Goal: Task Accomplishment & Management: Complete application form

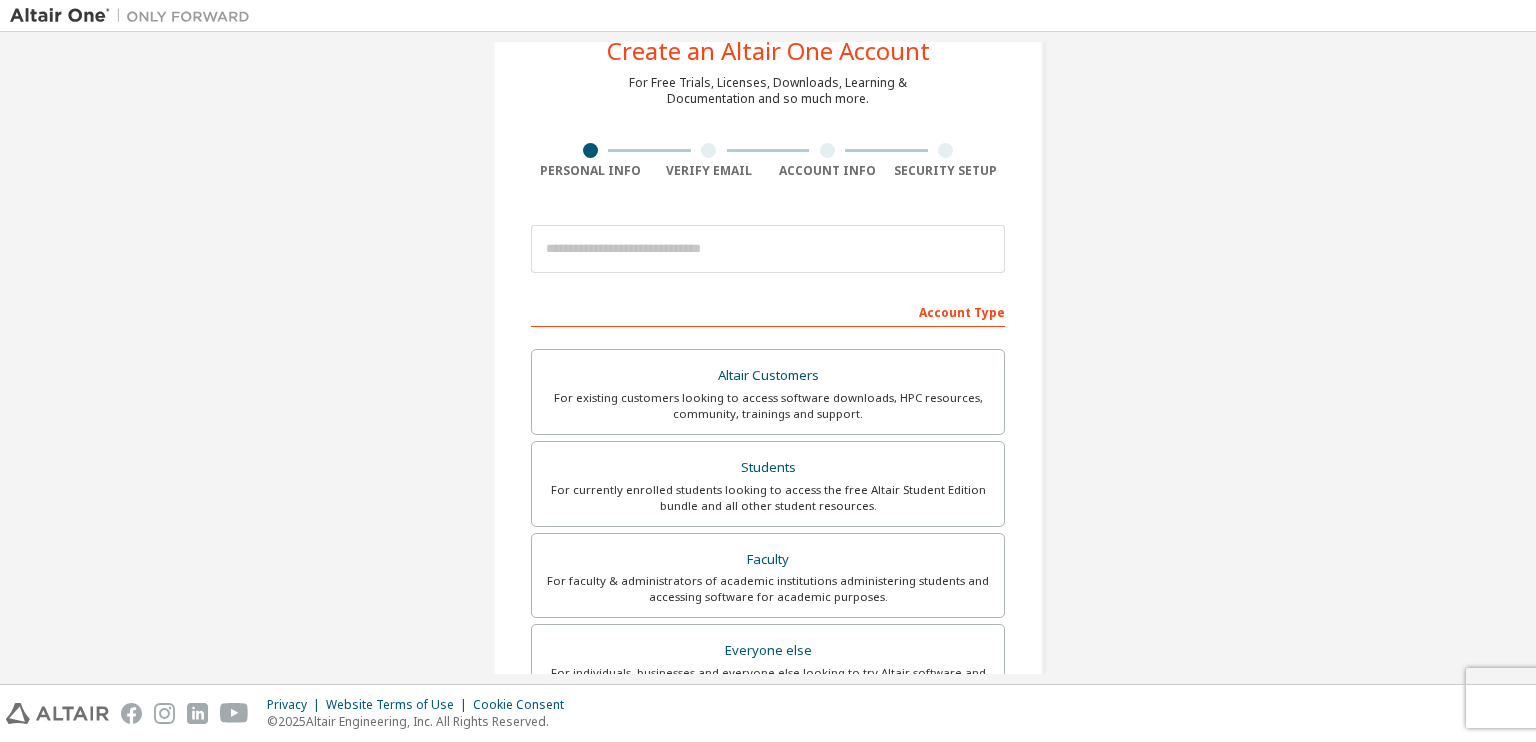
scroll to position [100, 0]
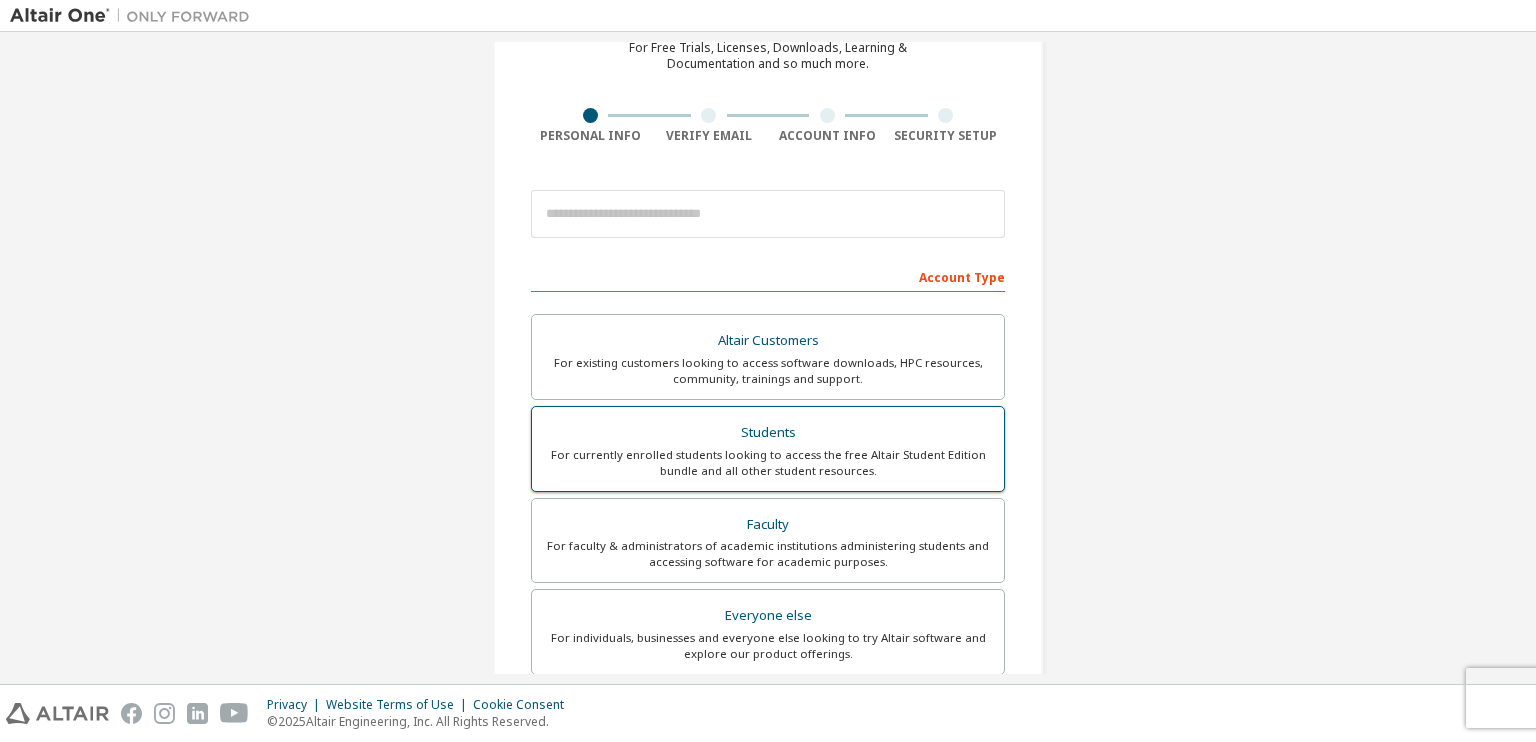
click at [807, 463] on div "For currently enrolled students looking to access the free Altair Student Editi…" at bounding box center [768, 463] width 448 height 32
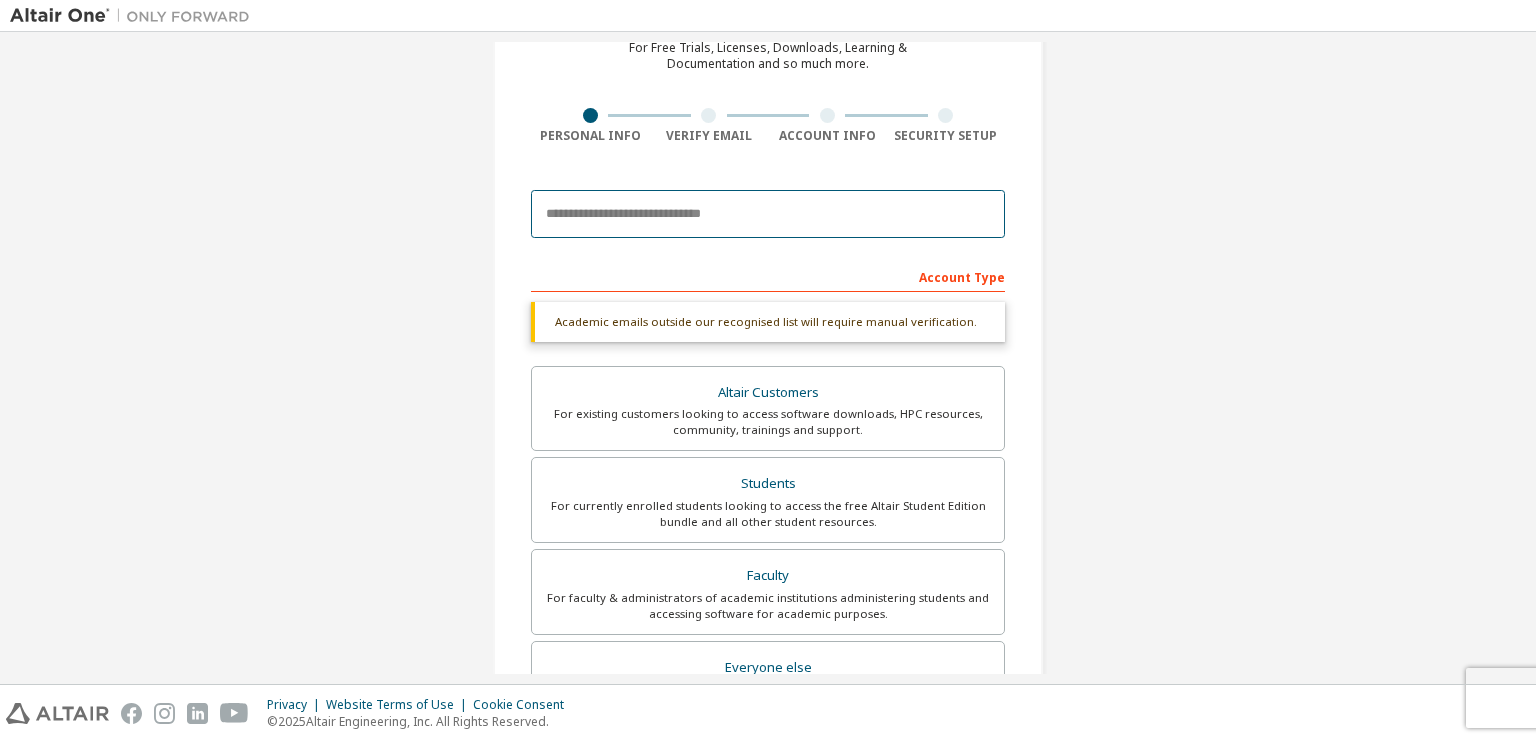
click at [618, 214] on input "email" at bounding box center [768, 214] width 474 height 48
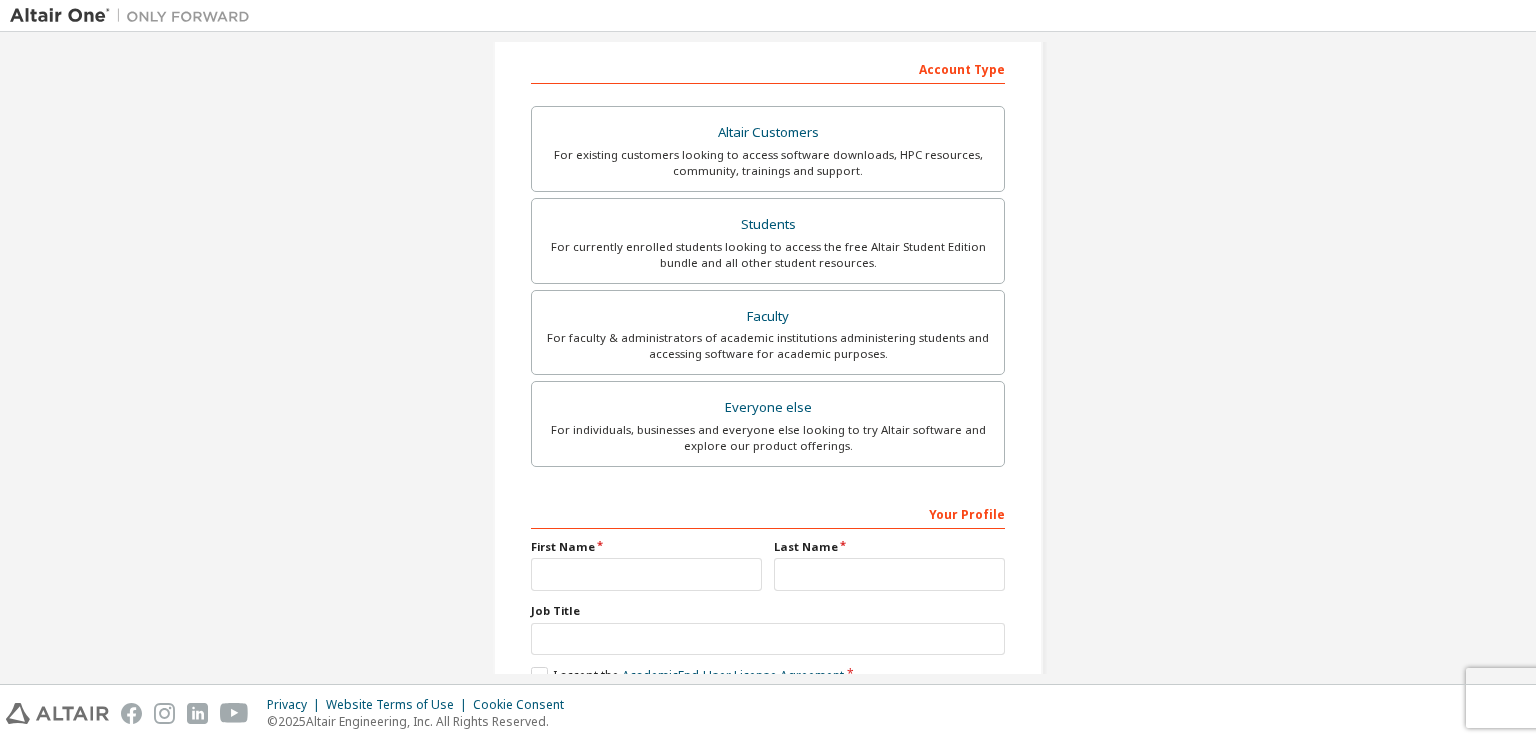
scroll to position [422, 0]
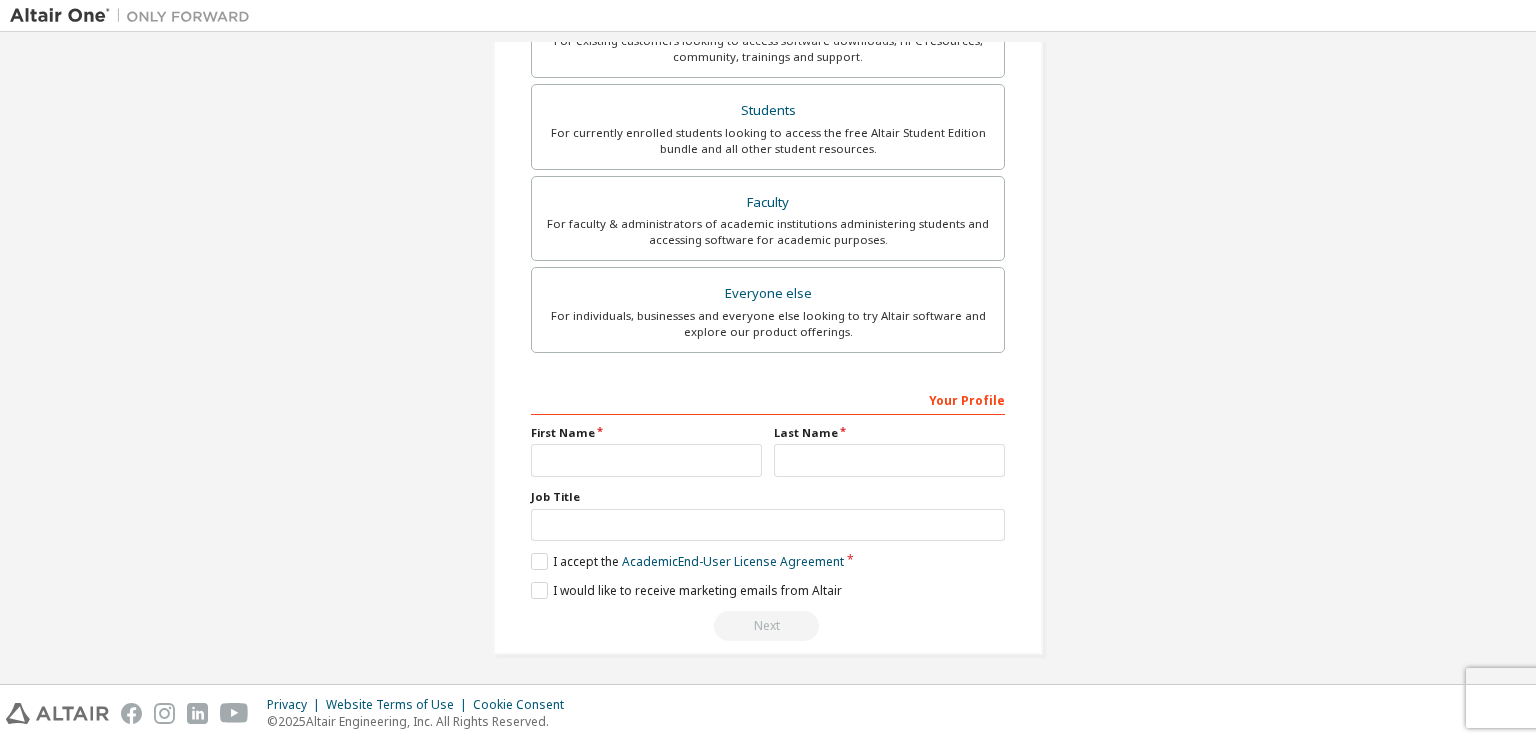
type input "**********"
click at [673, 464] on input "text" at bounding box center [646, 460] width 231 height 33
type input "*****"
click at [899, 460] on input "text" at bounding box center [889, 460] width 231 height 33
type input "*****"
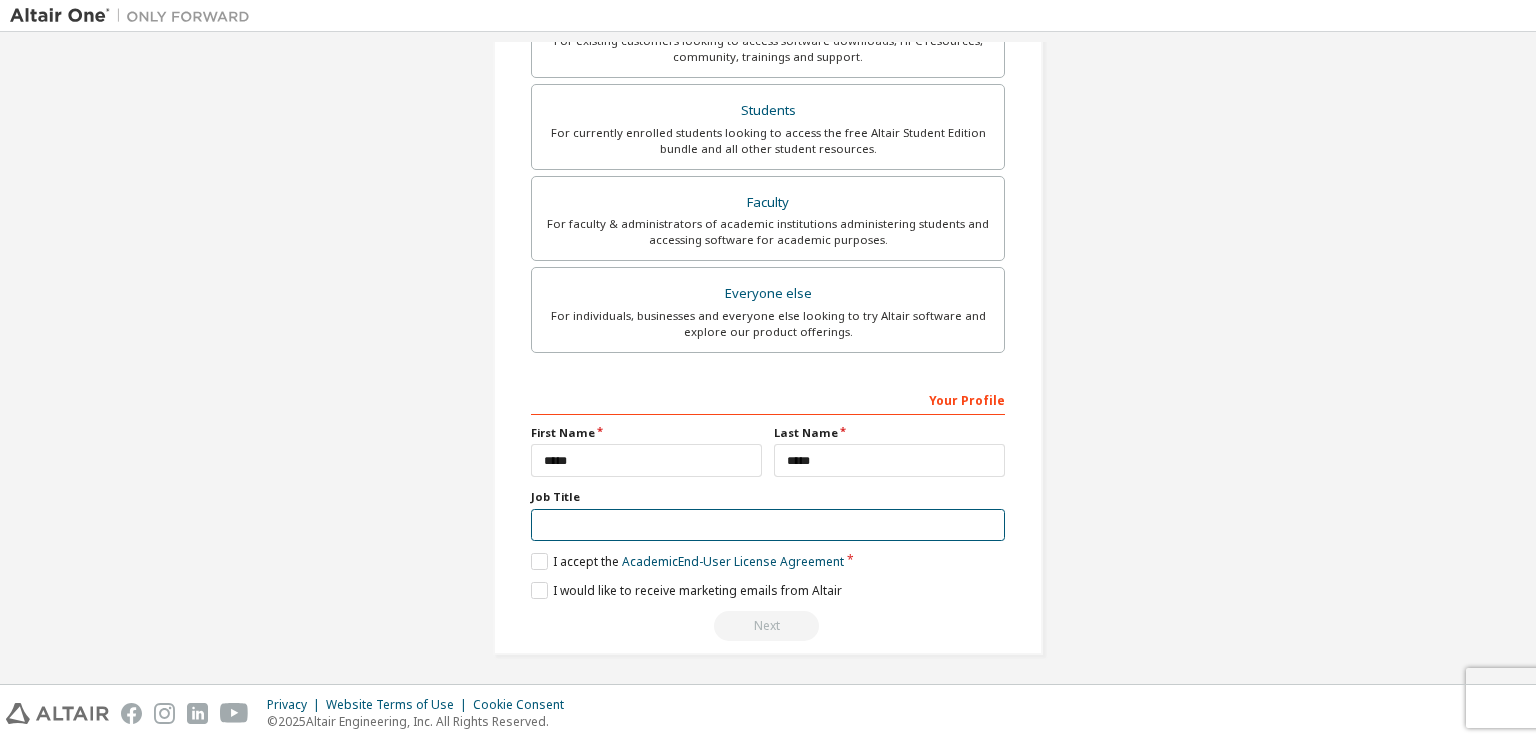
click at [772, 515] on input "text" at bounding box center [768, 525] width 474 height 33
type input "**********"
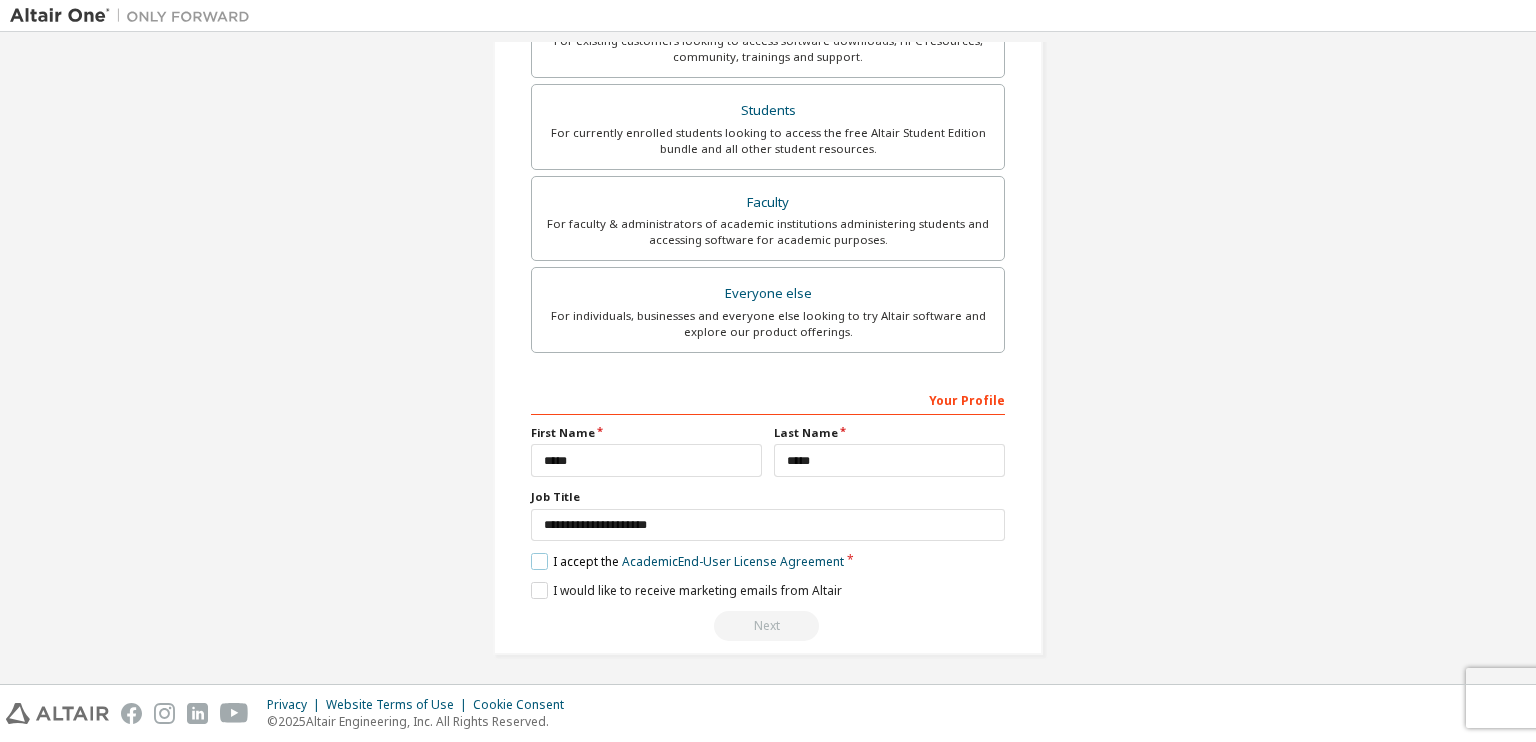
click at [531, 558] on label "I accept the Academic End-User License Agreement" at bounding box center [687, 561] width 313 height 17
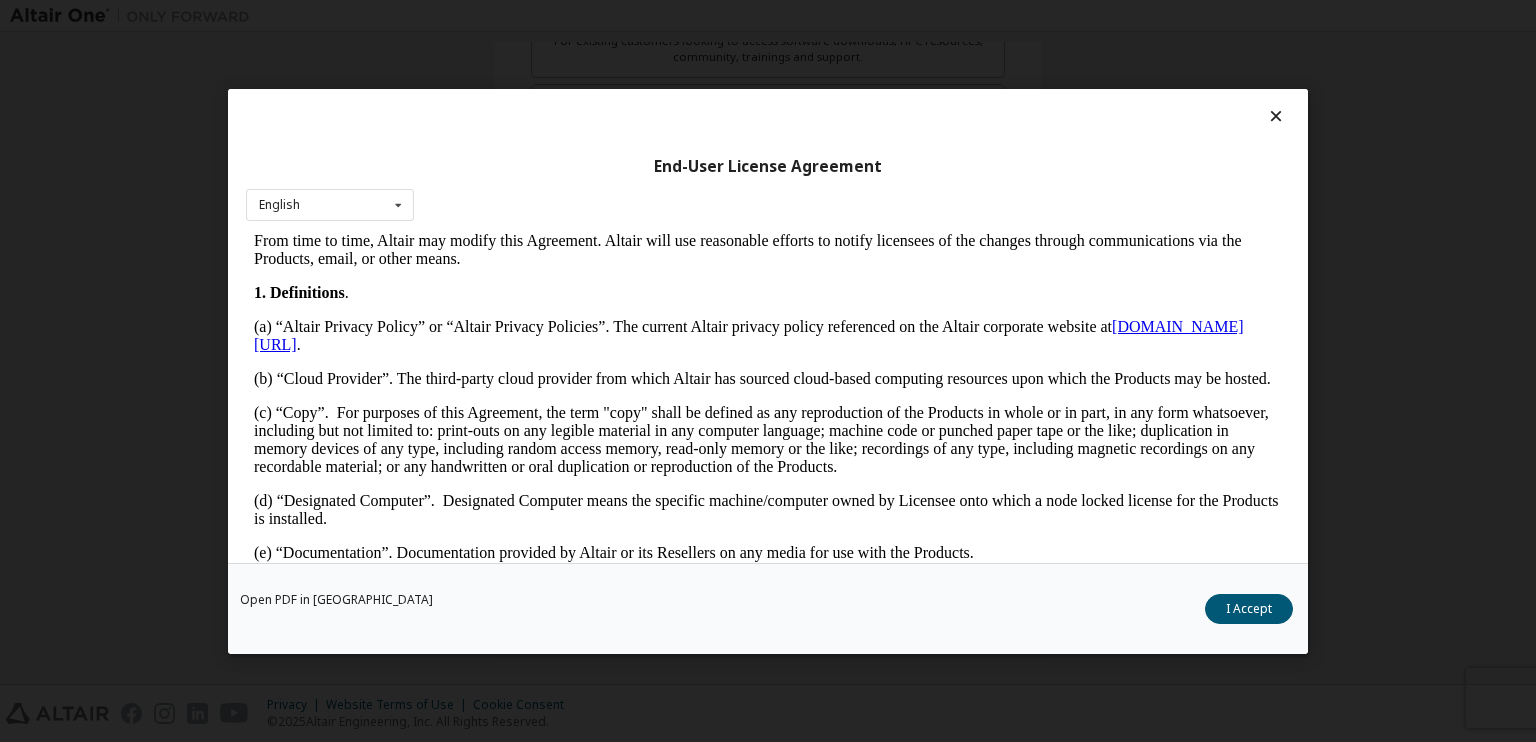
scroll to position [500, 0]
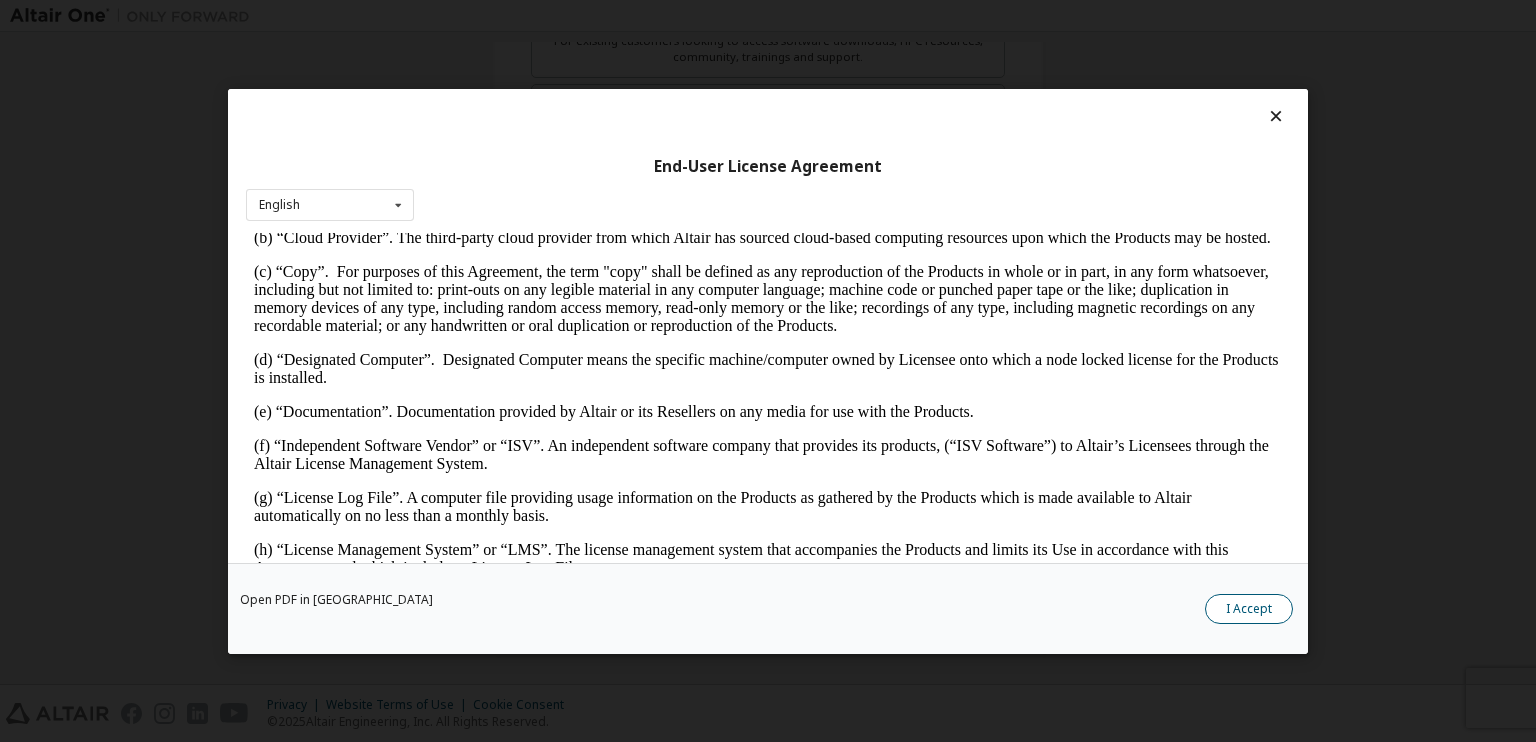
click at [1240, 609] on button "I Accept" at bounding box center [1249, 608] width 88 height 30
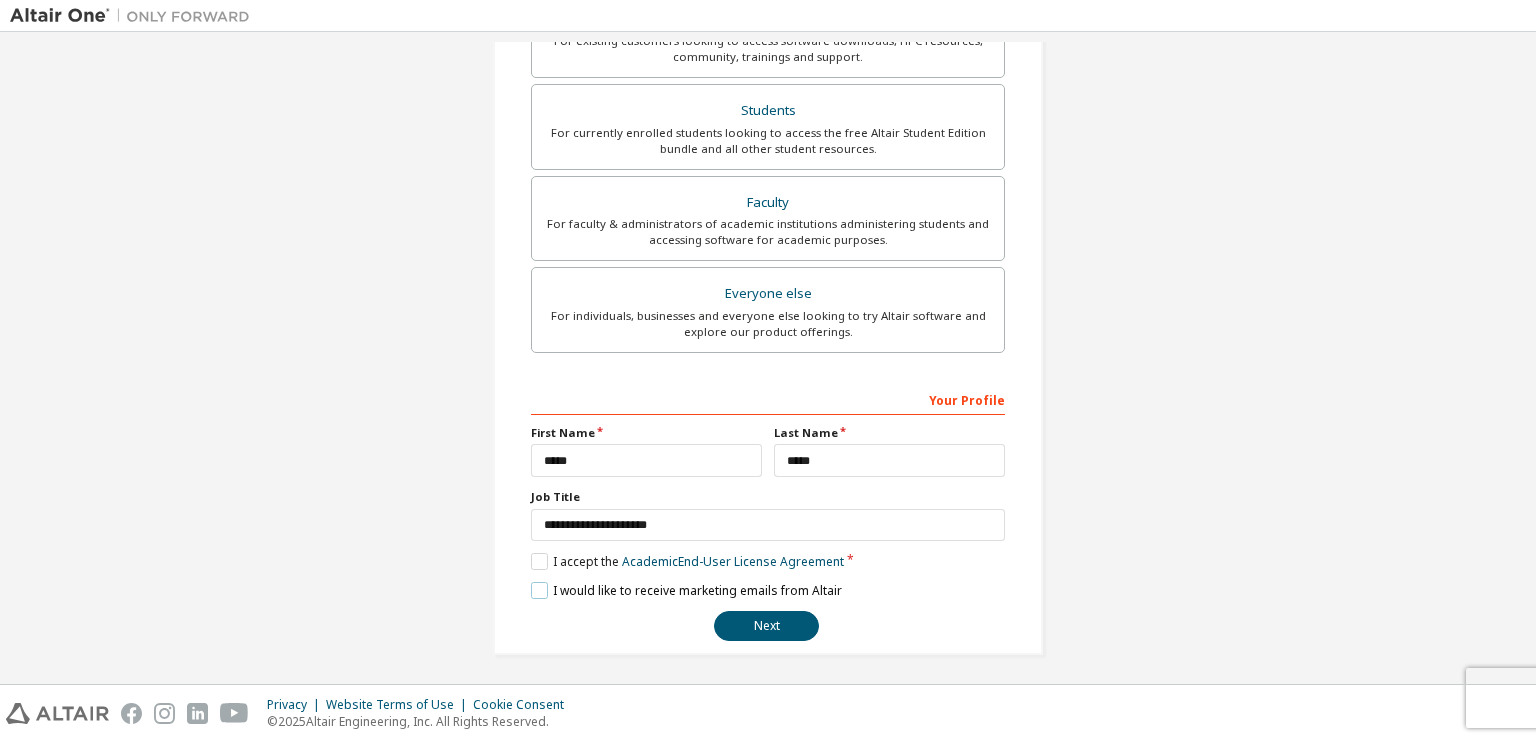
click at [532, 590] on label "I would like to receive marketing emails from Altair" at bounding box center [686, 590] width 311 height 17
click at [654, 526] on input "**********" at bounding box center [768, 525] width 474 height 33
click at [915, 575] on div "**********" at bounding box center [768, 512] width 474 height 259
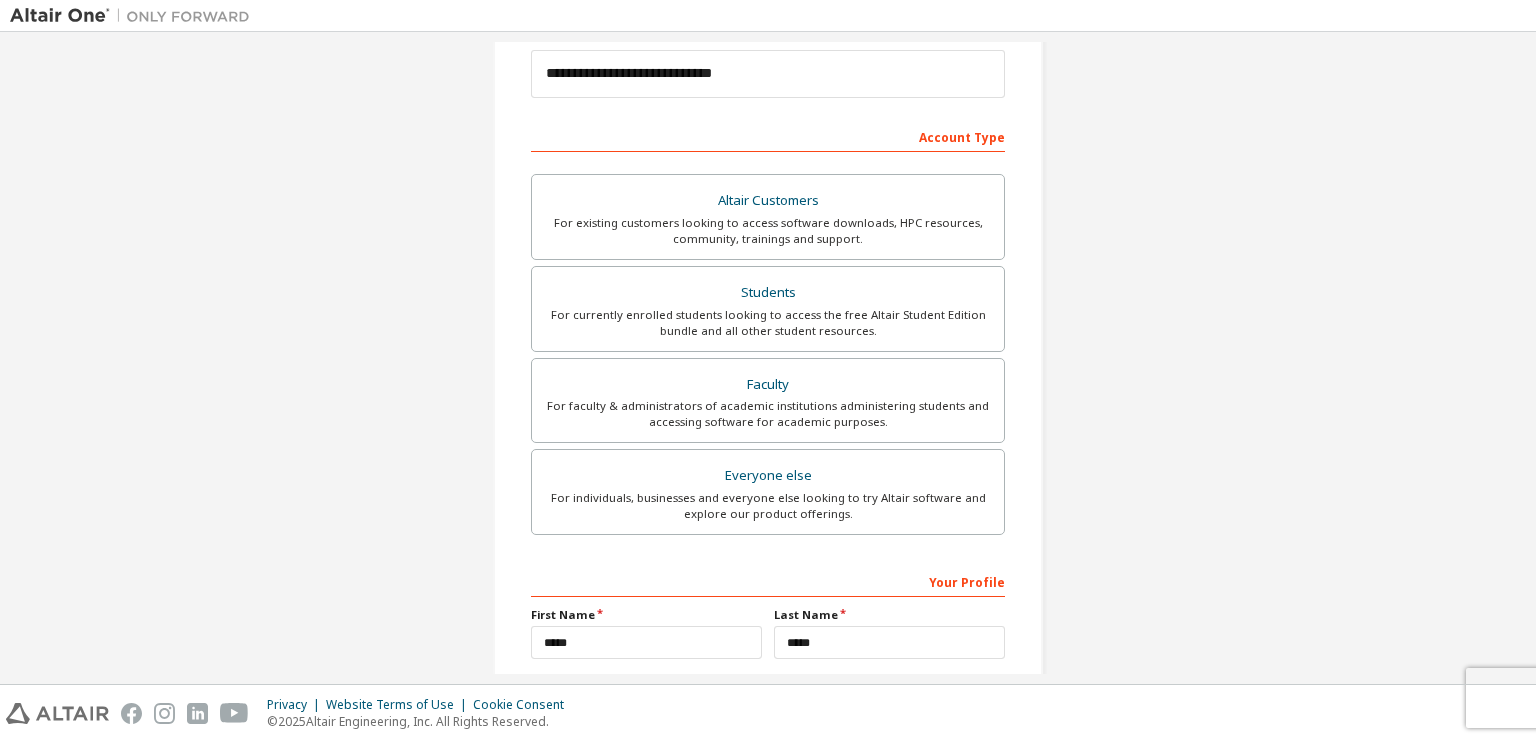
scroll to position [422, 0]
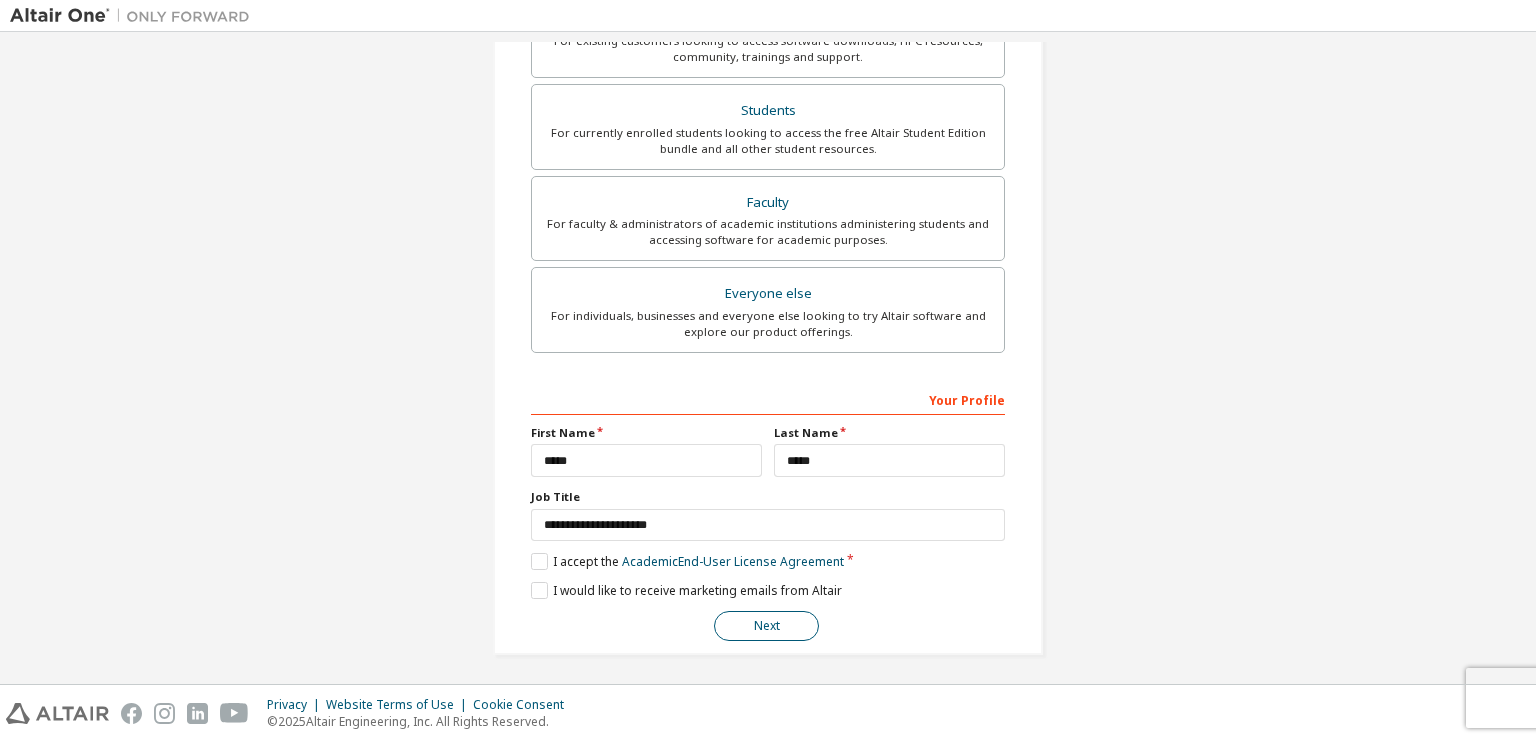
click at [786, 623] on button "Next" at bounding box center [766, 626] width 105 height 30
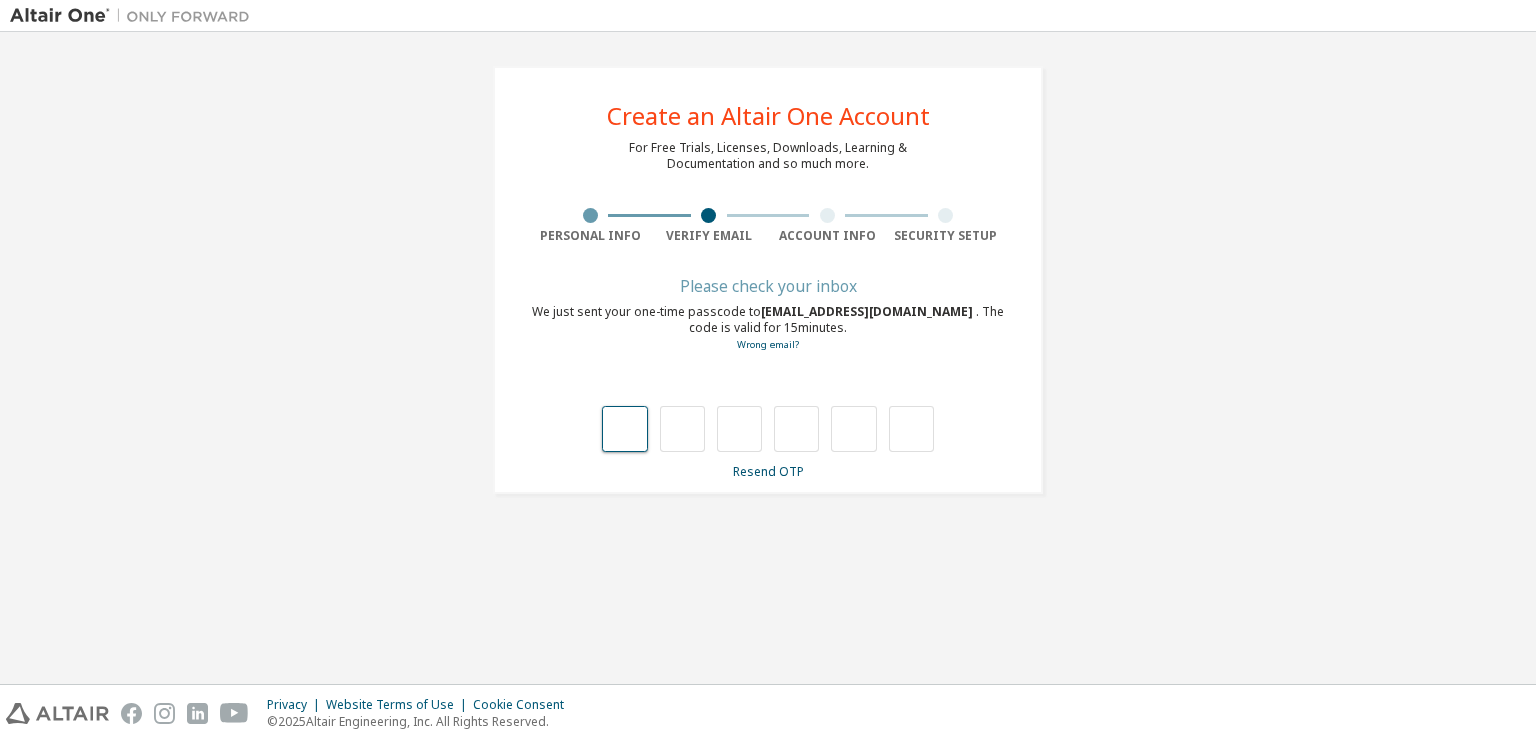
scroll to position [0, 0]
type input "*"
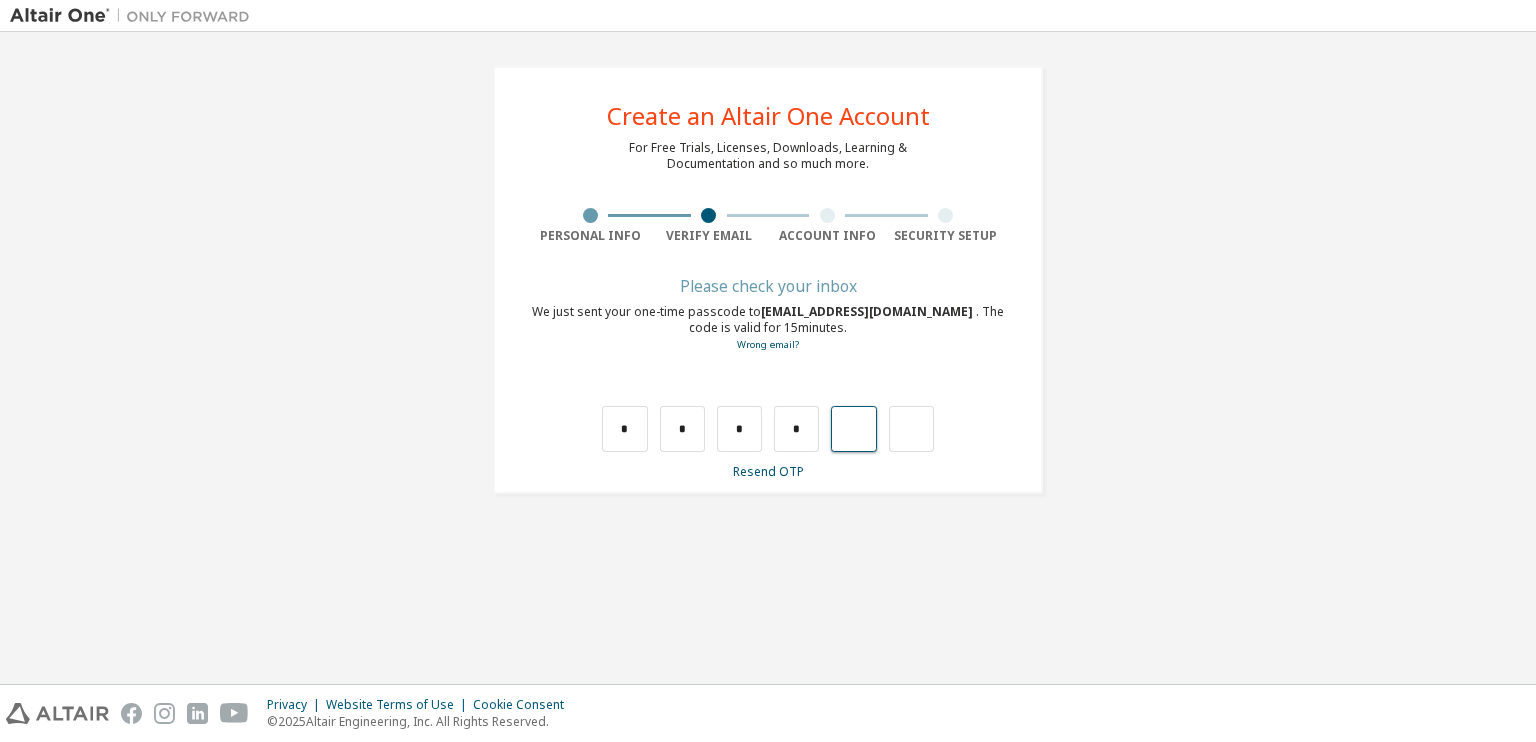
type input "*"
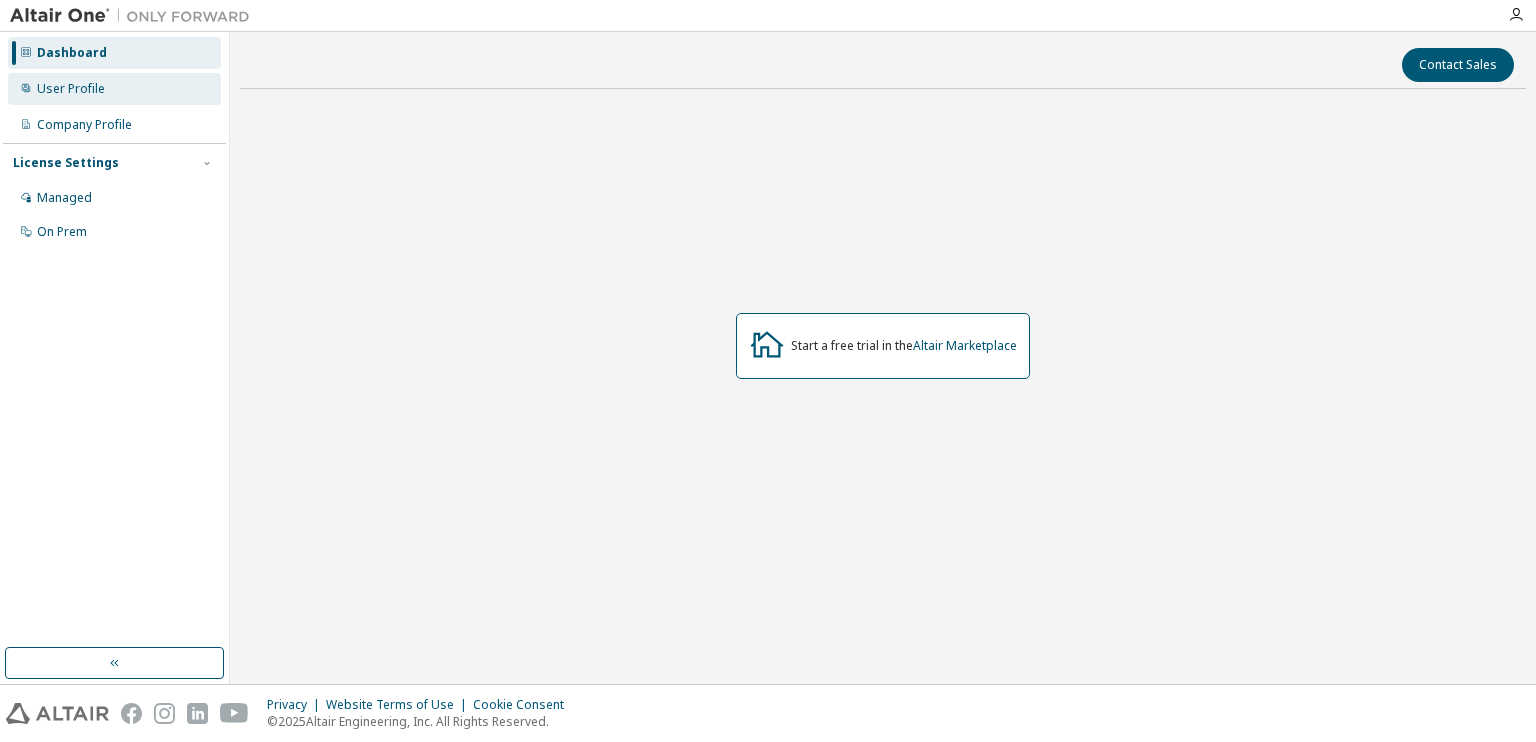
click at [134, 98] on div "User Profile" at bounding box center [114, 89] width 213 height 32
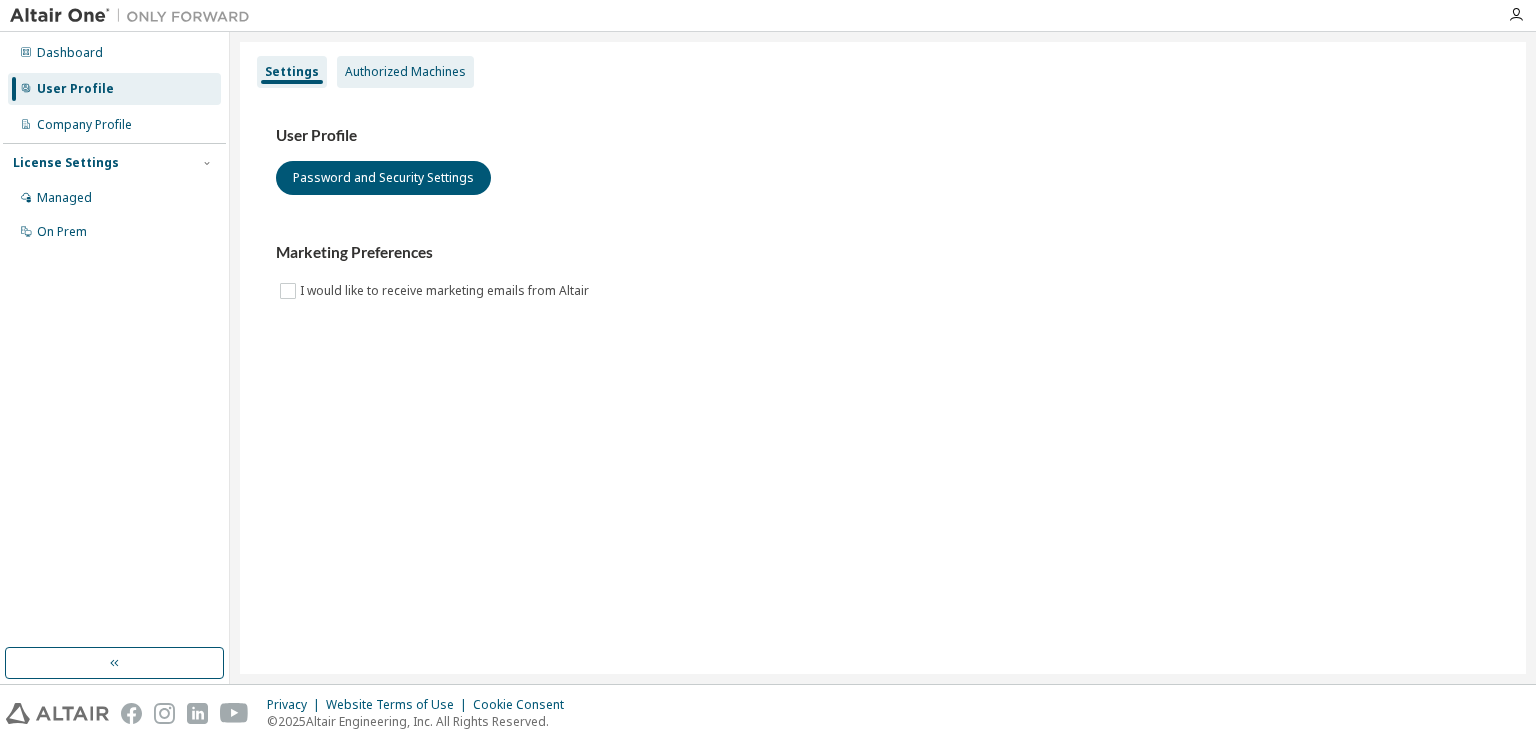
click at [392, 74] on div "Authorized Machines" at bounding box center [405, 72] width 121 height 16
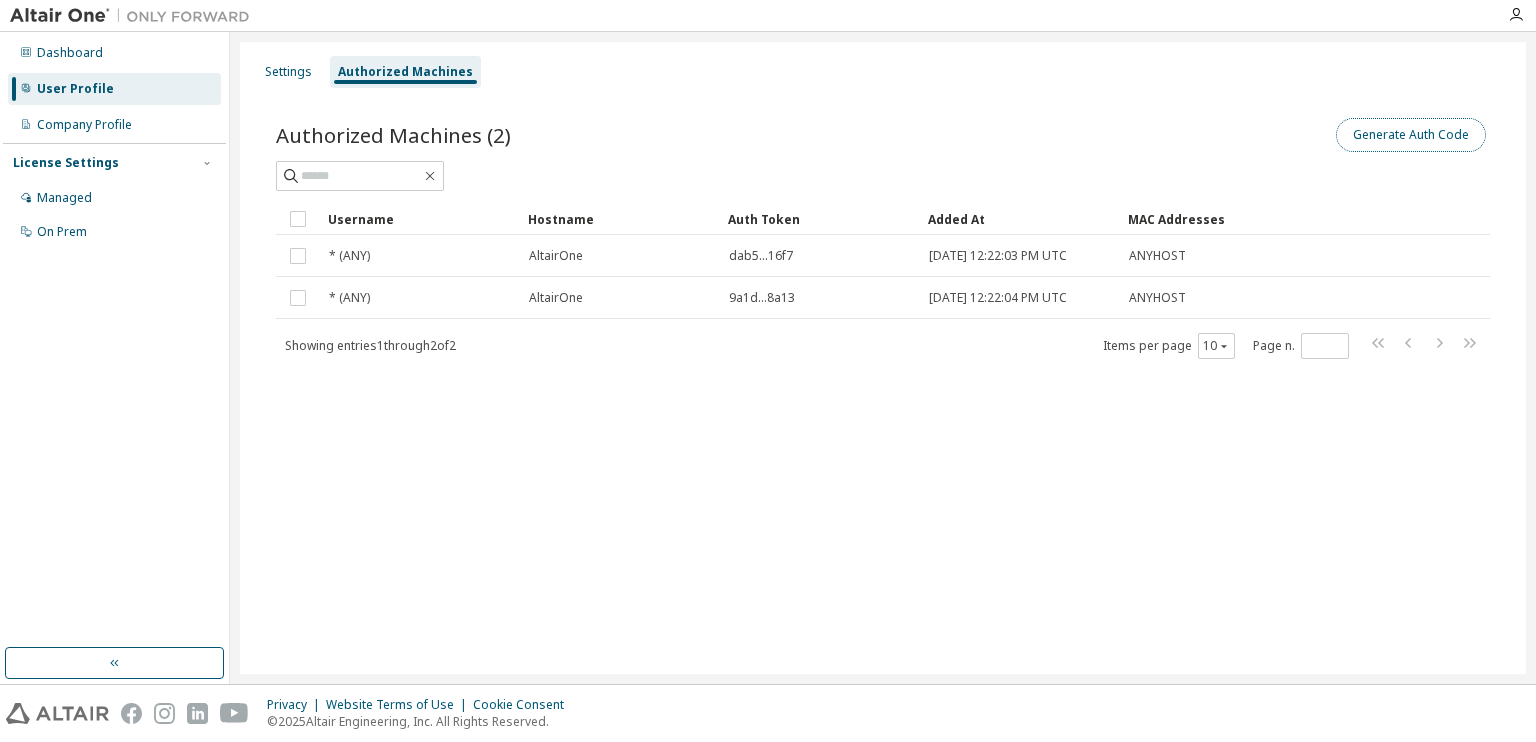
click at [1386, 139] on button "Generate Auth Code" at bounding box center [1411, 135] width 150 height 34
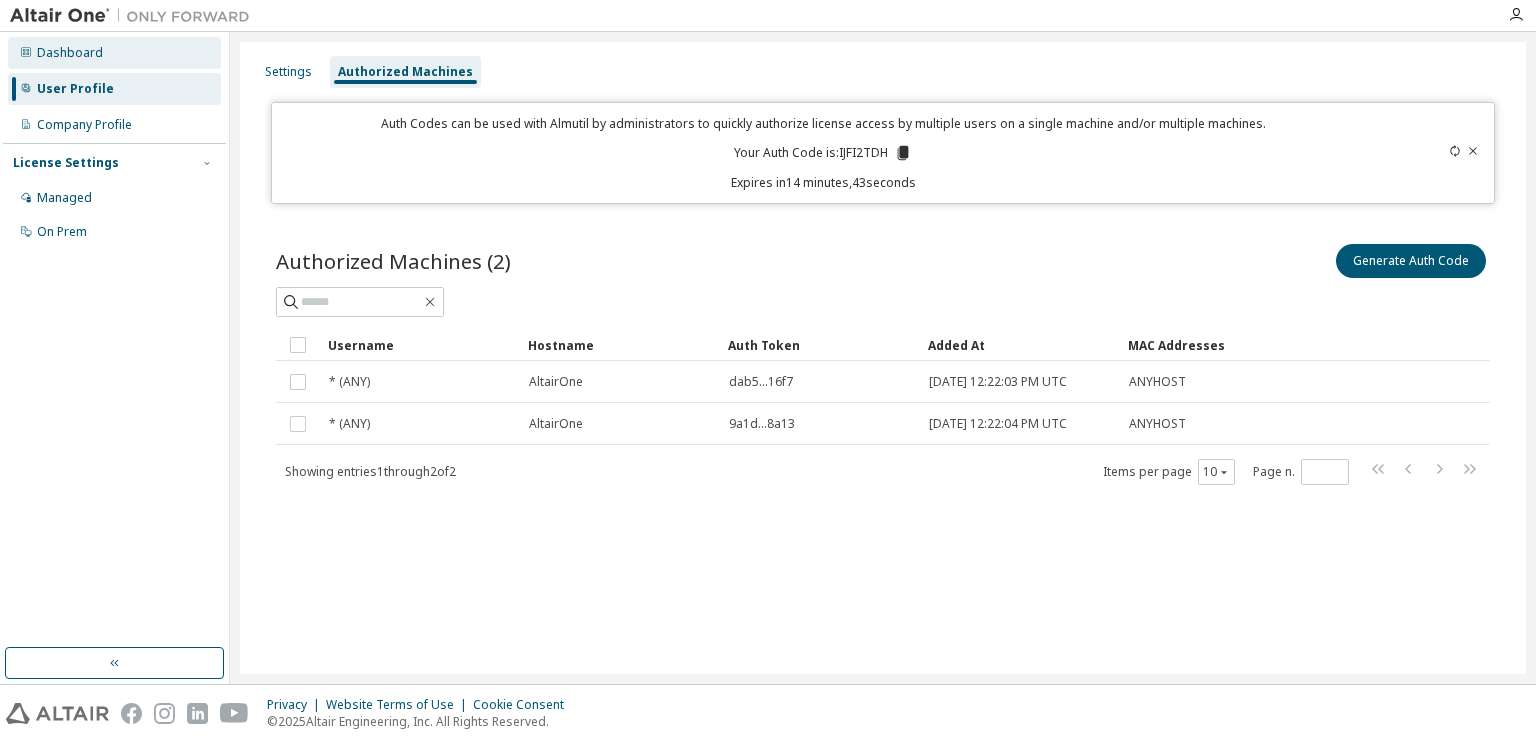
click at [156, 54] on div "Dashboard" at bounding box center [114, 53] width 213 height 32
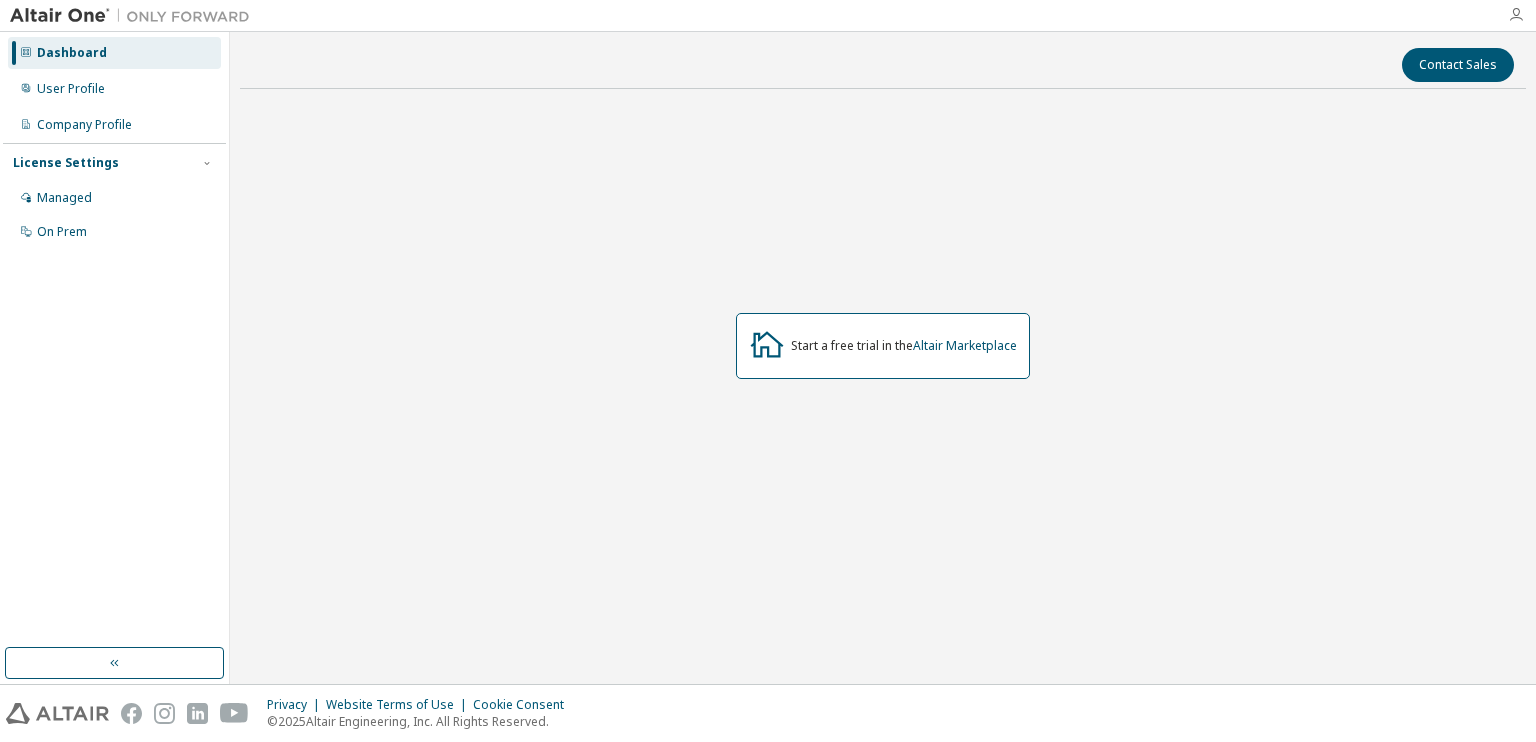
click at [1516, 11] on icon "button" at bounding box center [1516, 15] width 16 height 16
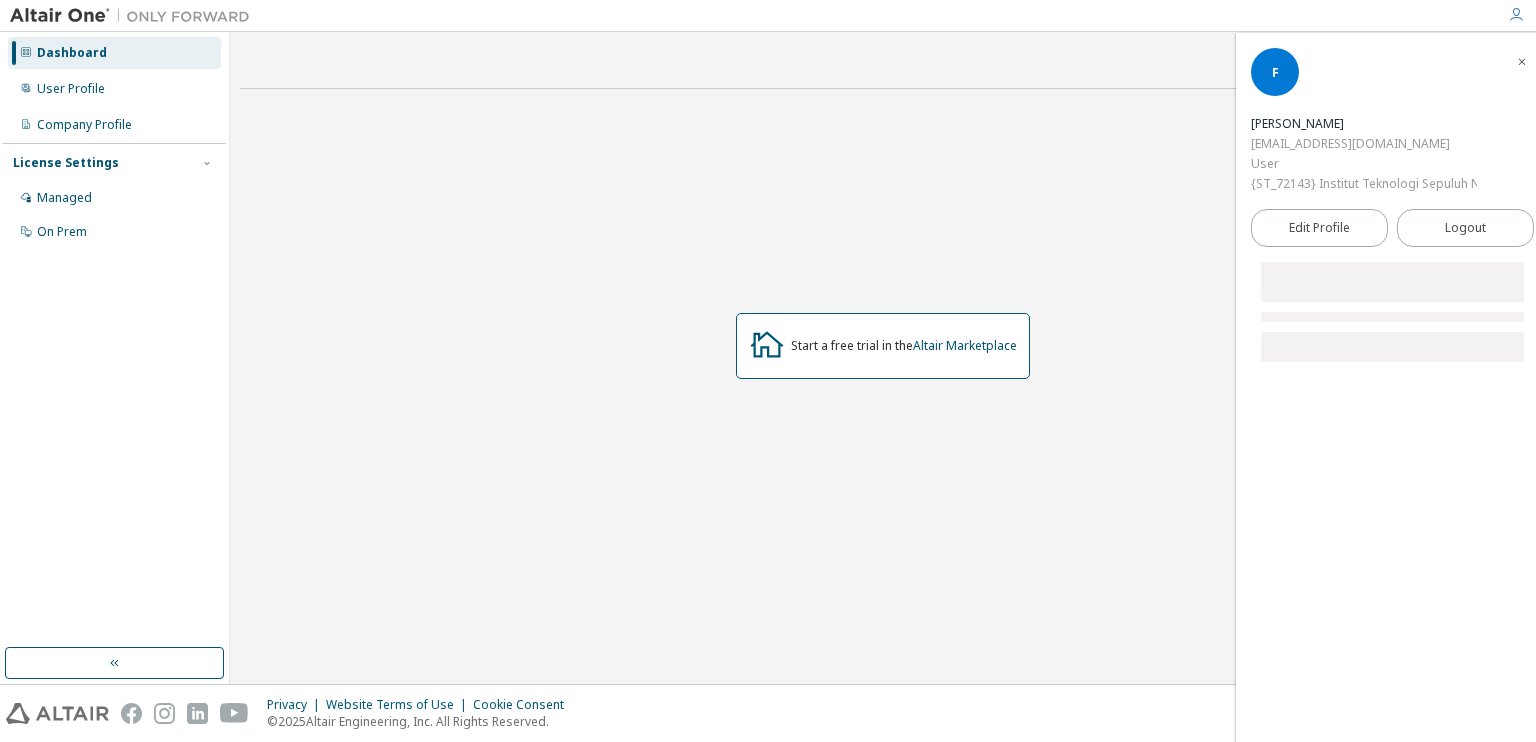
click at [52, 10] on img at bounding box center [135, 16] width 250 height 20
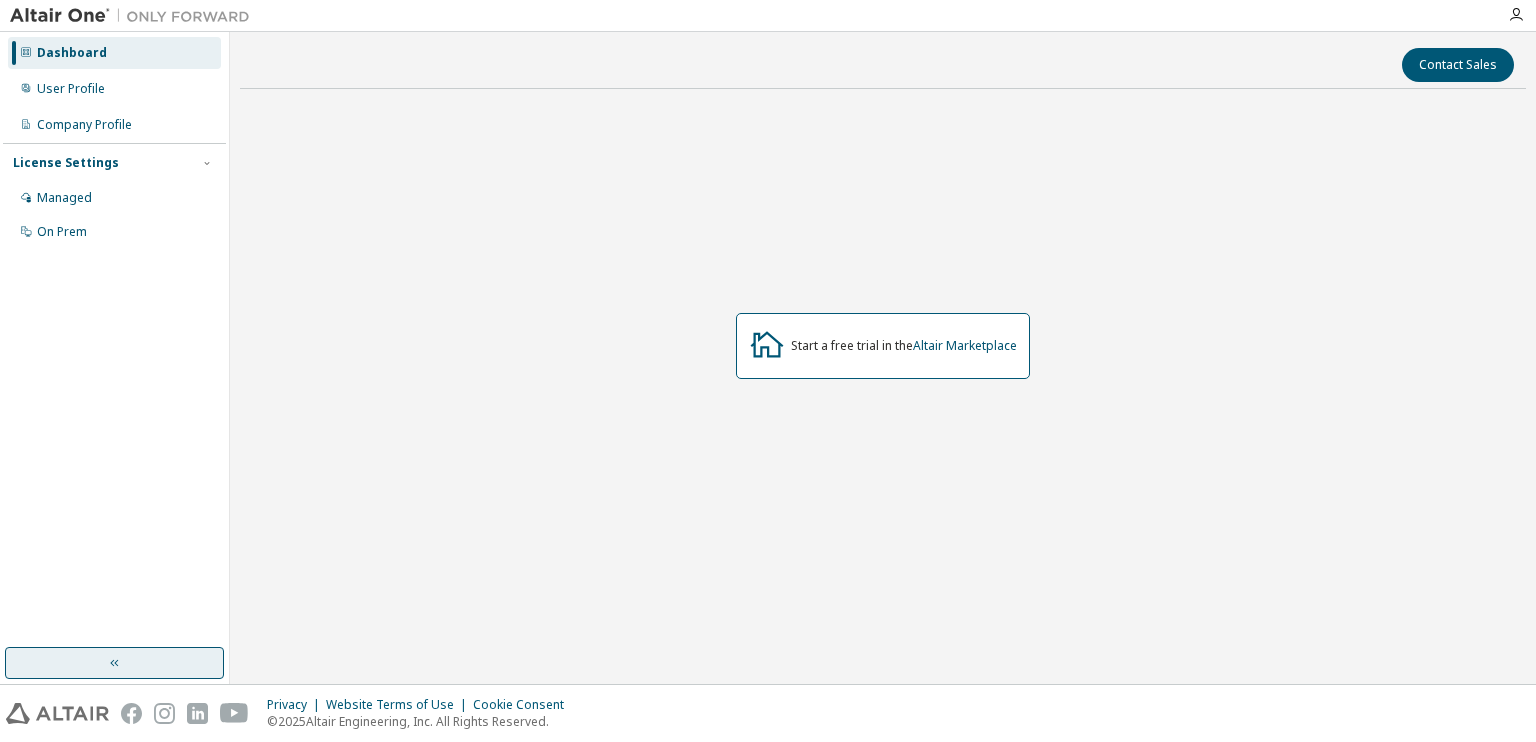
click at [62, 659] on button "button" at bounding box center [114, 663] width 219 height 32
click at [1534, 12] on div at bounding box center [1516, 15] width 40 height 16
click at [1520, 15] on icon "button" at bounding box center [1516, 15] width 16 height 16
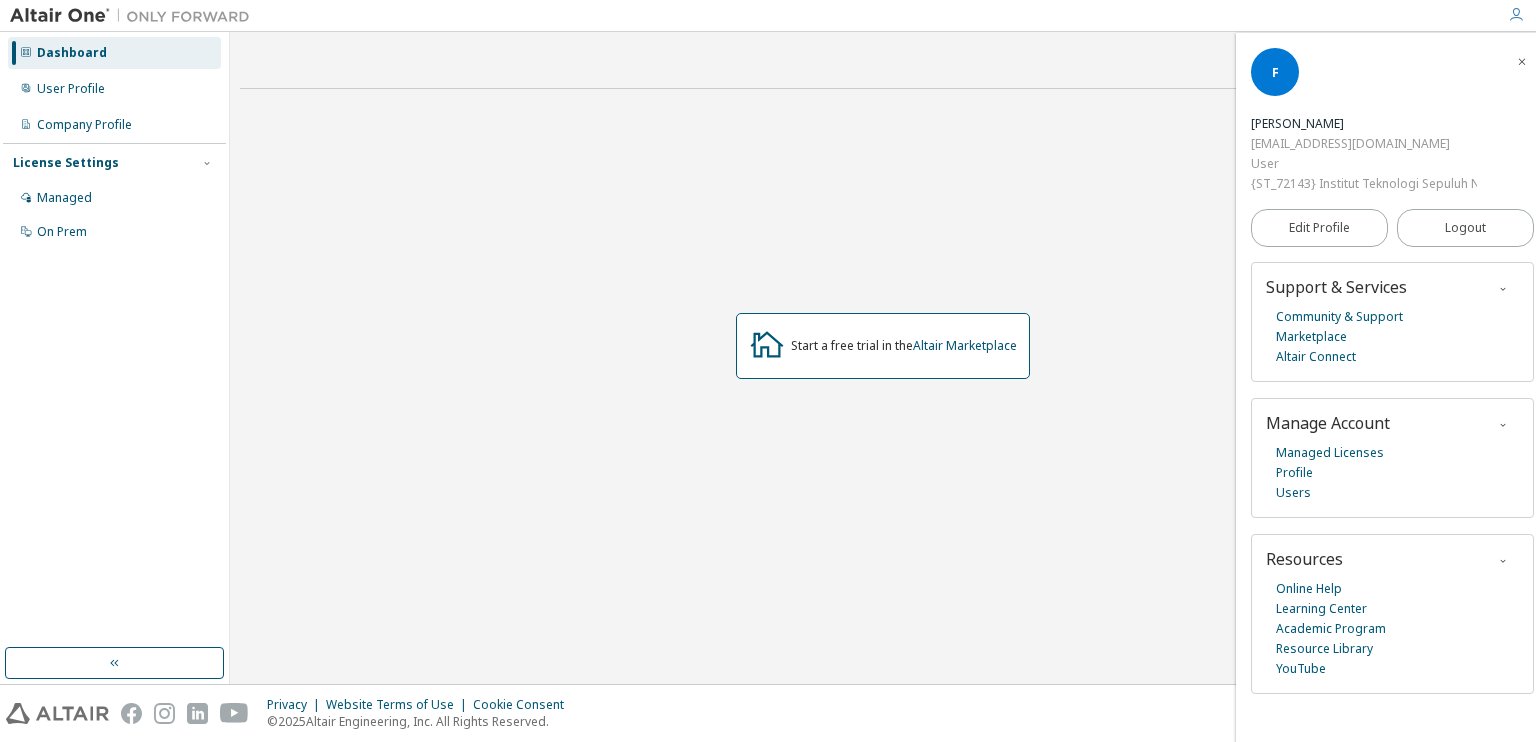
click at [1497, 291] on icon "button" at bounding box center [1503, 289] width 12 height 12
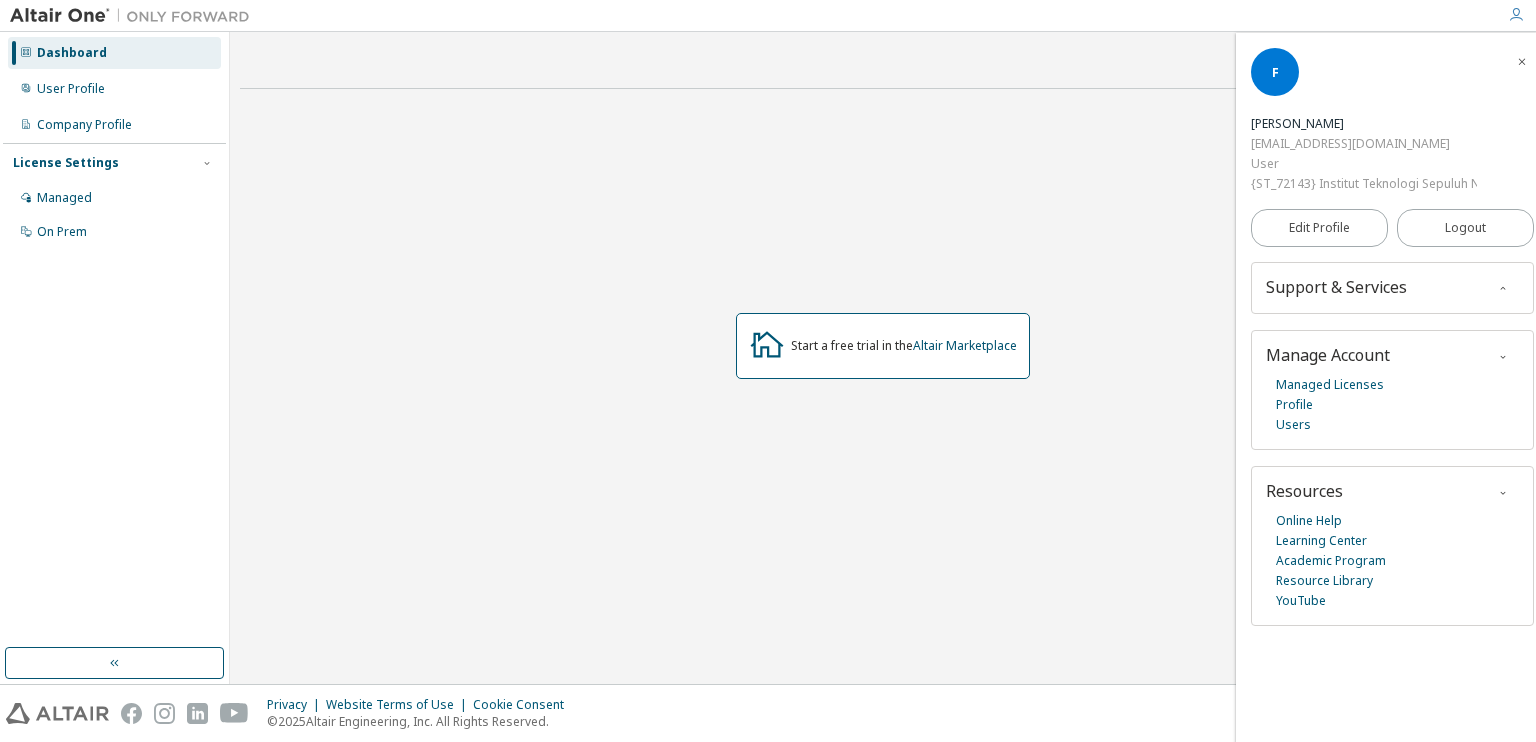
click at [1497, 355] on icon "button" at bounding box center [1503, 357] width 12 height 12
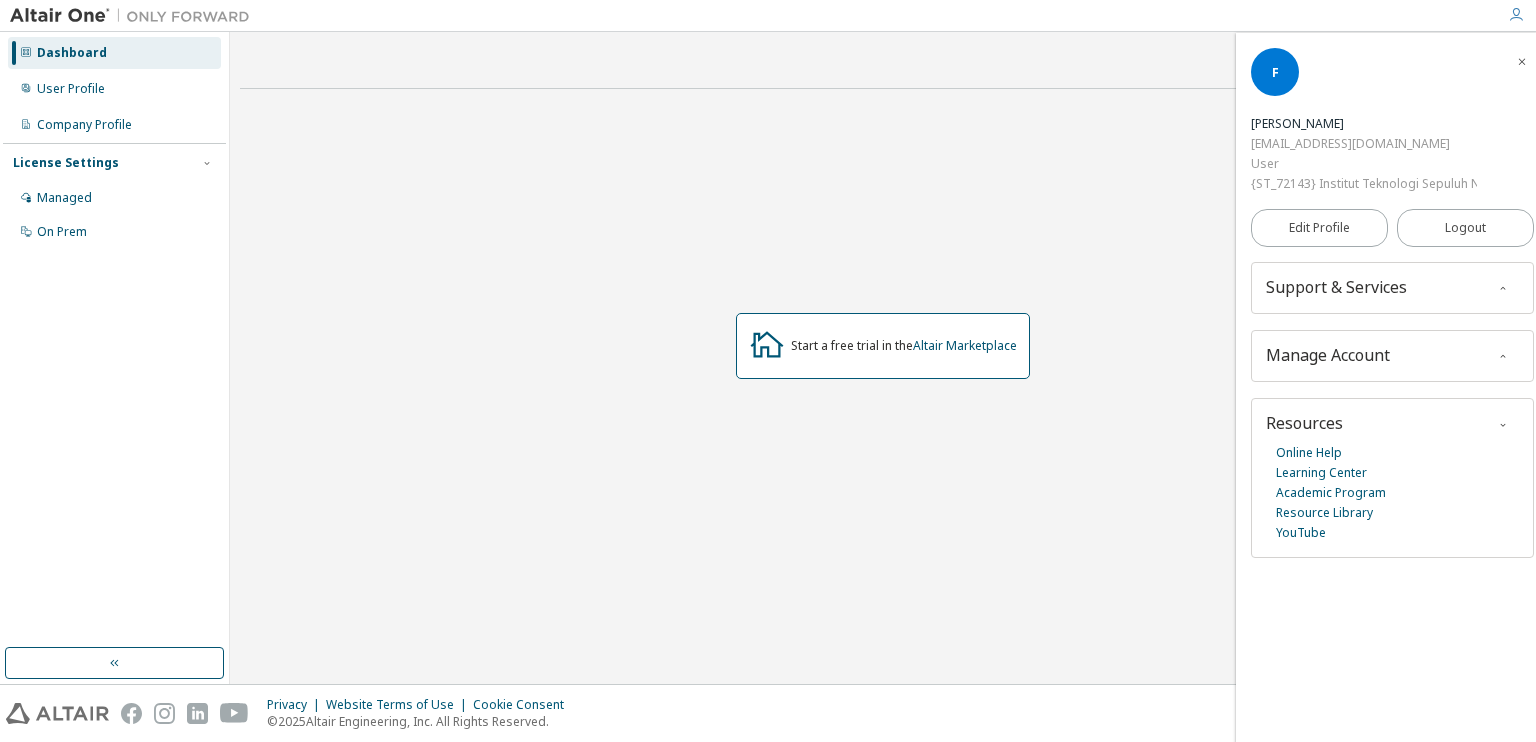
click at [1500, 359] on icon "button" at bounding box center [1503, 357] width 12 height 12
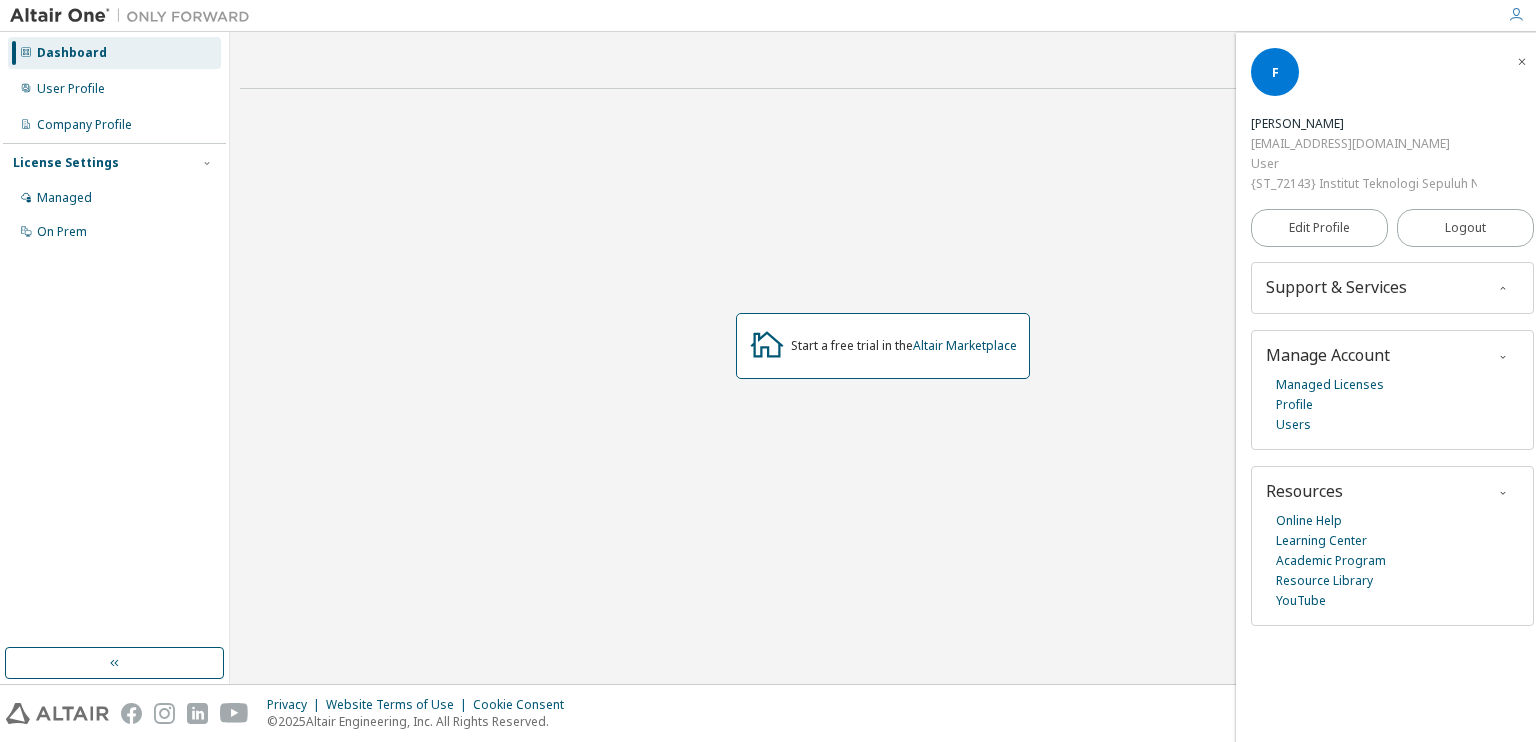
click at [1468, 299] on div "Support & Services Community & Support Marketplace Altair Connect" at bounding box center [1392, 288] width 283 height 52
click at [1429, 284] on div "Support & Services" at bounding box center [1392, 287] width 253 height 20
click at [1497, 286] on icon "button" at bounding box center [1503, 289] width 12 height 12
